Goal: Information Seeking & Learning: Learn about a topic

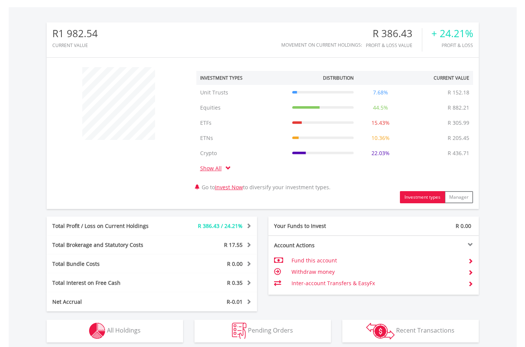
scroll to position [303, 0]
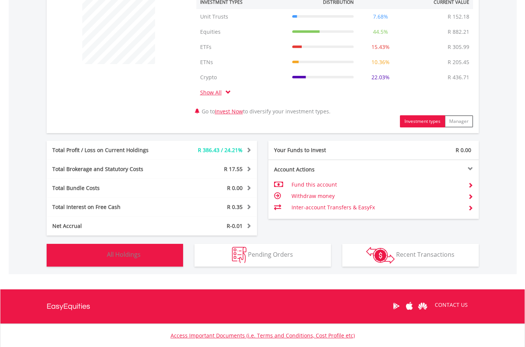
click at [162, 253] on button "Holdings All Holdings" at bounding box center [115, 255] width 136 height 23
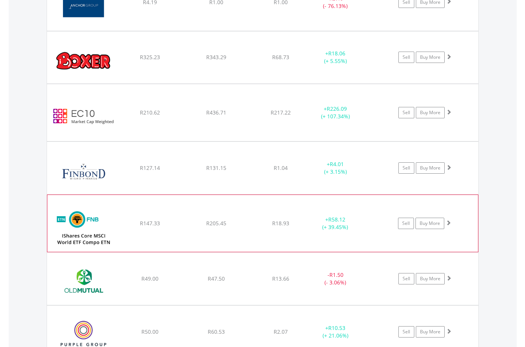
scroll to position [706, 0]
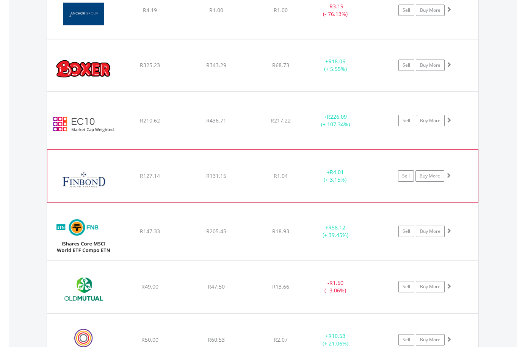
click at [449, 176] on span at bounding box center [448, 174] width 5 height 5
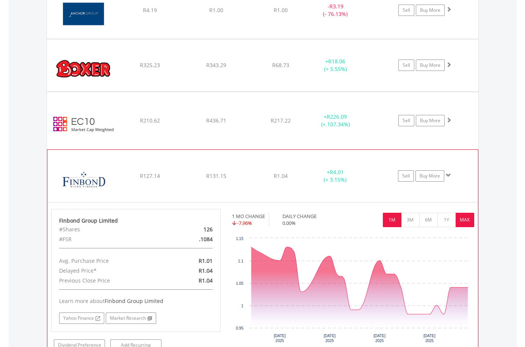
click at [467, 224] on button "MAX" at bounding box center [465, 220] width 19 height 14
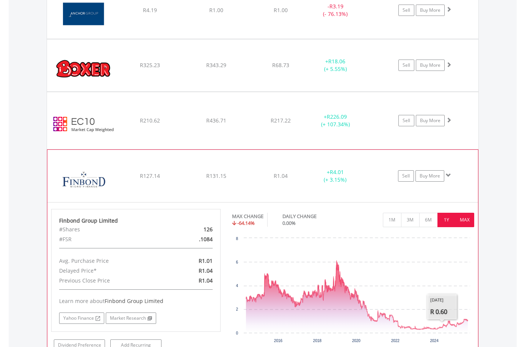
click at [452, 221] on button "1Y" at bounding box center [446, 220] width 19 height 14
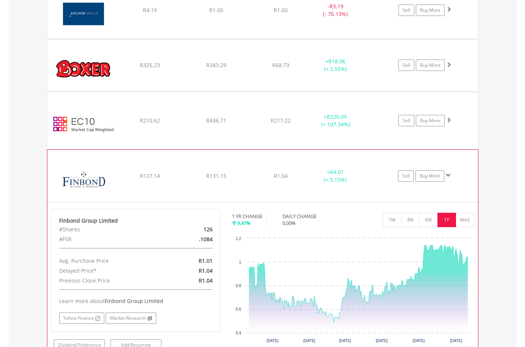
click at [449, 175] on span at bounding box center [448, 174] width 5 height 5
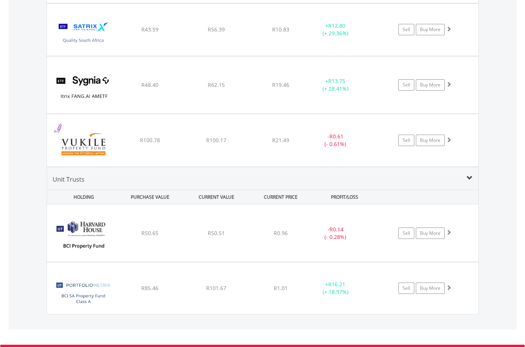
scroll to position [1161, 0]
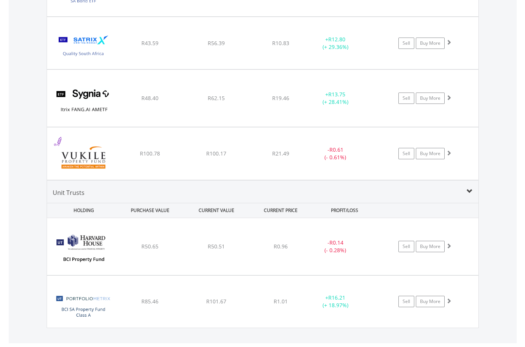
click at [468, 188] on span at bounding box center [469, 191] width 6 height 6
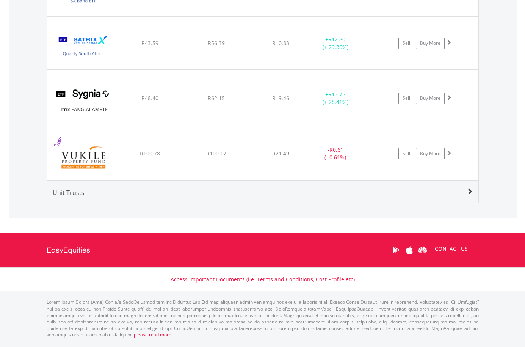
scroll to position [1157, 0]
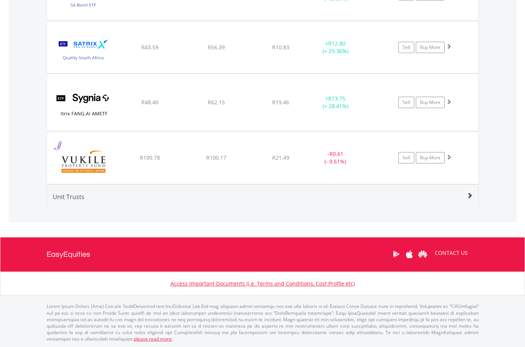
click at [468, 196] on span at bounding box center [469, 196] width 6 height 6
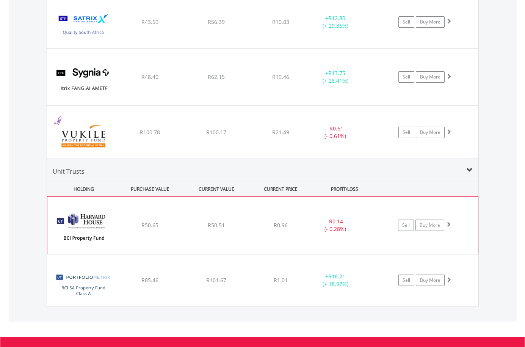
scroll to position [1199, 0]
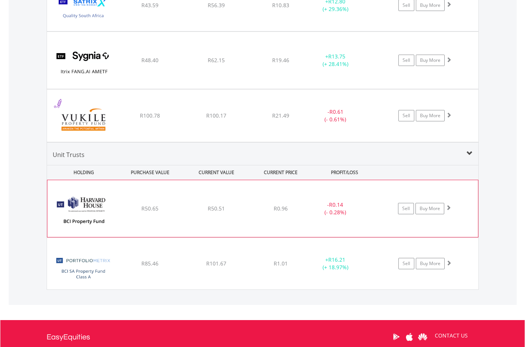
click at [451, 208] on span at bounding box center [448, 207] width 5 height 5
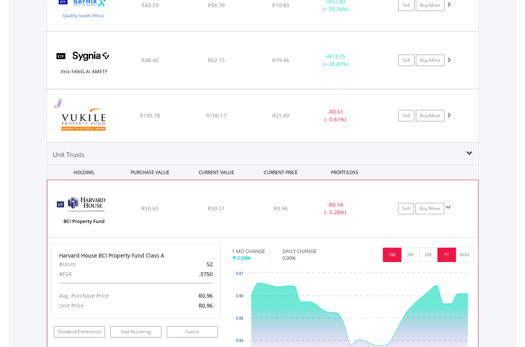
click at [446, 255] on button "1Y" at bounding box center [446, 254] width 19 height 14
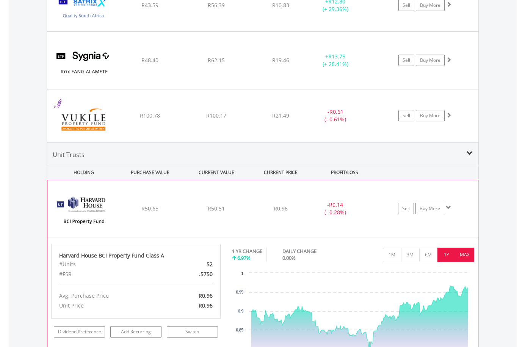
click at [460, 253] on button "MAX" at bounding box center [465, 254] width 19 height 14
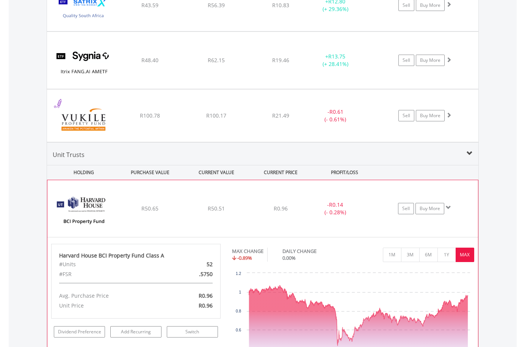
click at [448, 207] on span at bounding box center [448, 207] width 5 height 5
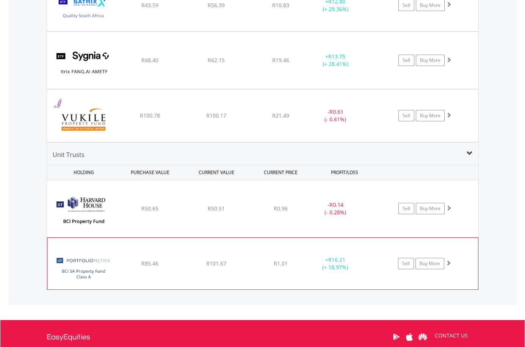
click at [449, 261] on span at bounding box center [448, 262] width 5 height 5
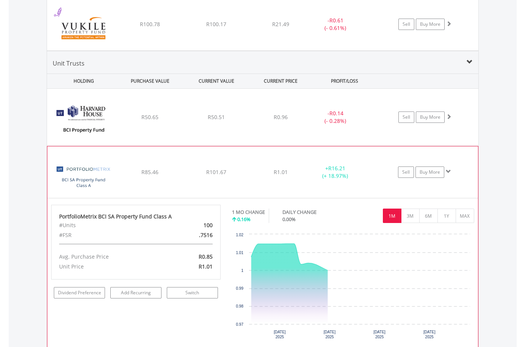
scroll to position [1312, 0]
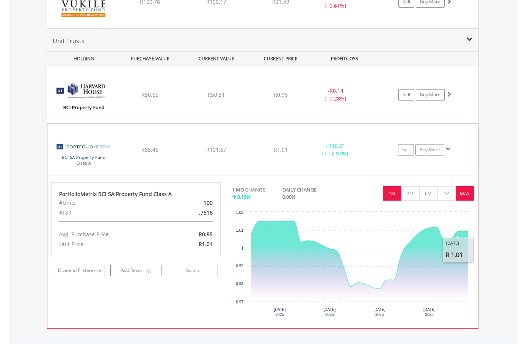
click at [464, 188] on button "MAX" at bounding box center [465, 193] width 19 height 14
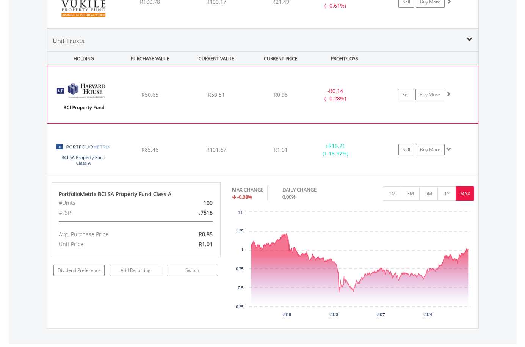
click at [448, 96] on span at bounding box center [448, 93] width 5 height 5
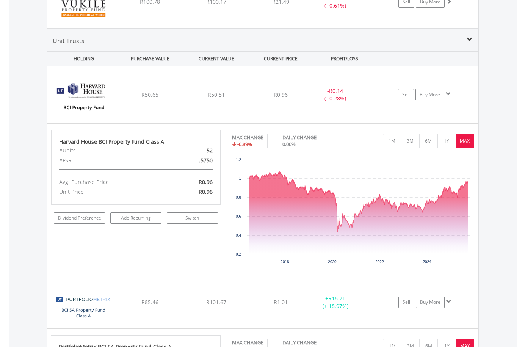
click at [446, 92] on span at bounding box center [448, 93] width 5 height 5
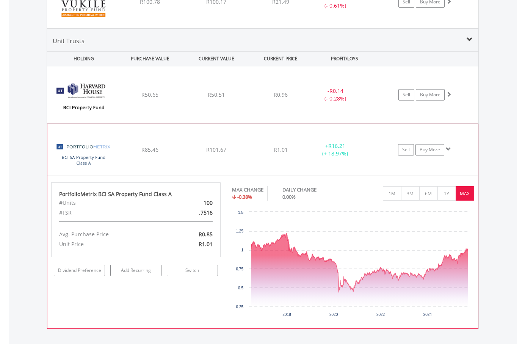
click at [449, 150] on span at bounding box center [448, 148] width 5 height 5
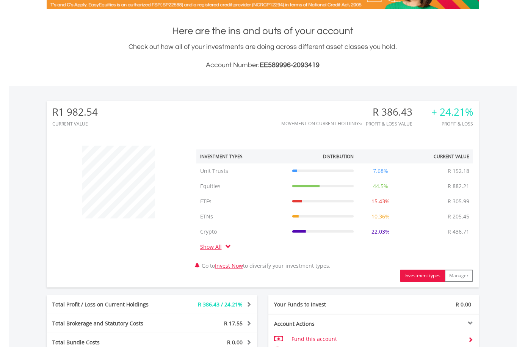
scroll to position [144, 0]
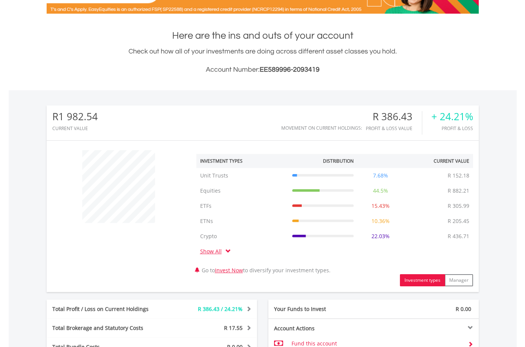
click at [228, 249] on span at bounding box center [227, 250] width 5 height 5
click at [228, 250] on span at bounding box center [227, 250] width 5 height 5
click at [228, 253] on span at bounding box center [227, 250] width 5 height 5
click at [207, 254] on link "Show All" at bounding box center [212, 250] width 25 height 7
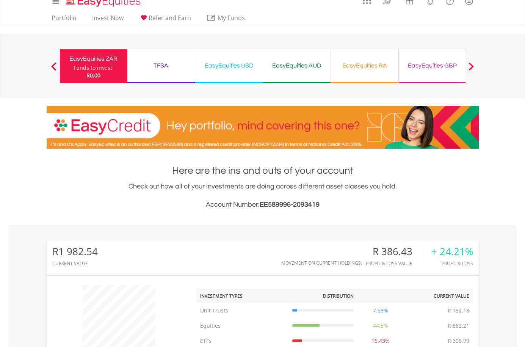
scroll to position [0, 0]
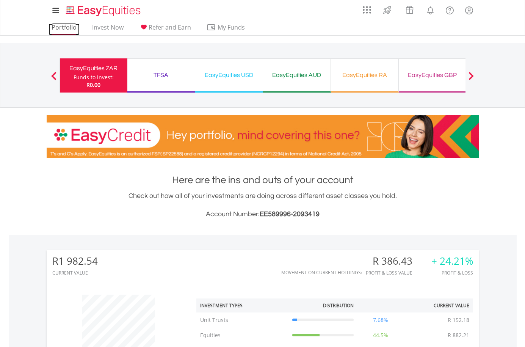
click at [67, 27] on link "Portfolio" at bounding box center [64, 29] width 31 height 12
